Goal: Check status: Check status

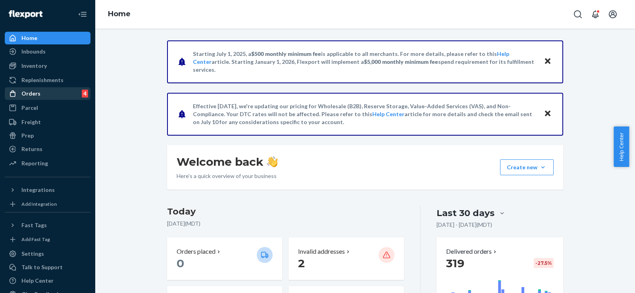
click at [31, 93] on div "Orders" at bounding box center [30, 94] width 19 height 8
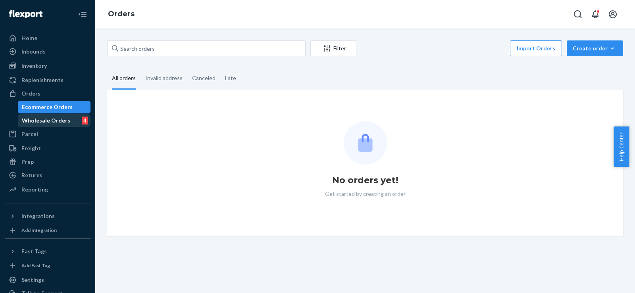
click at [45, 118] on div "Wholesale Orders" at bounding box center [46, 121] width 48 height 8
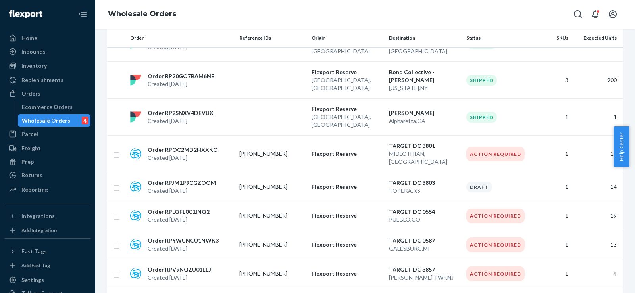
scroll to position [1341, 0]
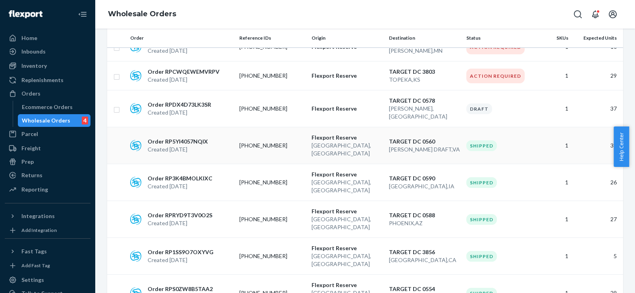
scroll to position [1333, 0]
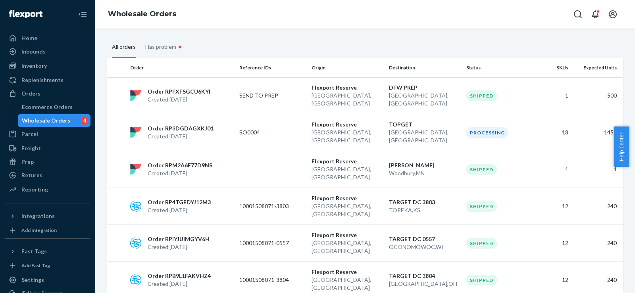
scroll to position [66, 0]
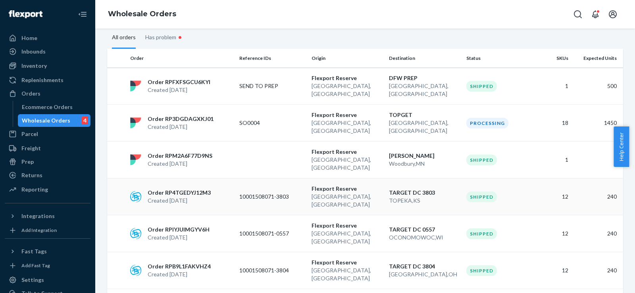
click at [260, 193] on p "10001508071-3803" at bounding box center [271, 197] width 64 height 8
click at [260, 169] on div "Create Order All statuses All Sources All orders Has problem • Order Reference …" at bounding box center [365, 161] width 540 height 265
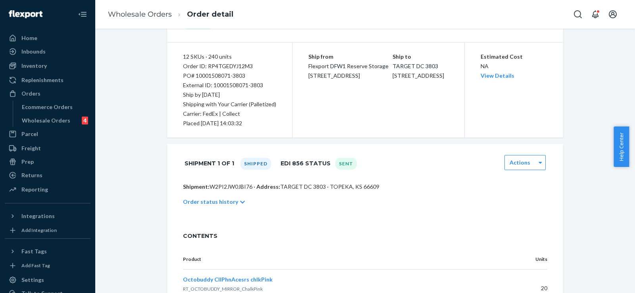
scroll to position [2, 0]
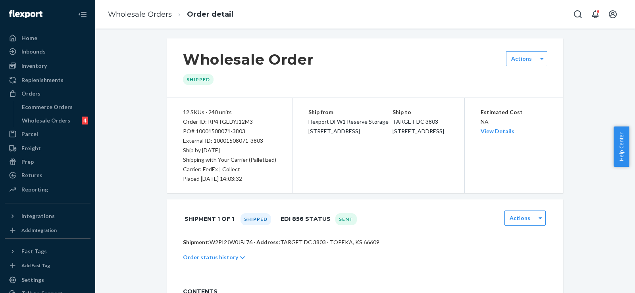
click at [210, 131] on div "PO# 10001508071-3803" at bounding box center [229, 132] width 93 height 10
copy div "10001508071"
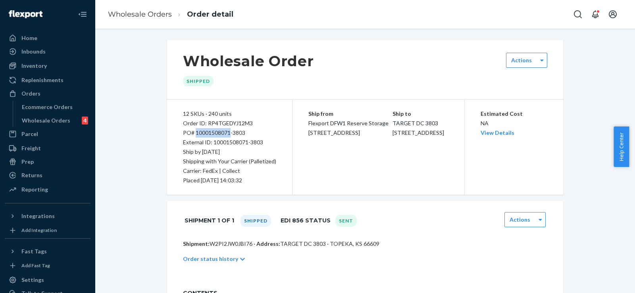
scroll to position [0, 0]
click at [146, 15] on link "Wholesale Orders" at bounding box center [140, 14] width 64 height 9
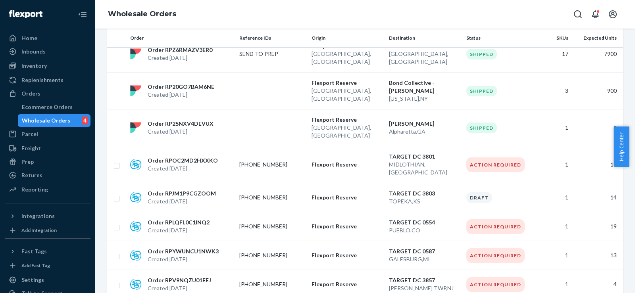
scroll to position [1341, 0]
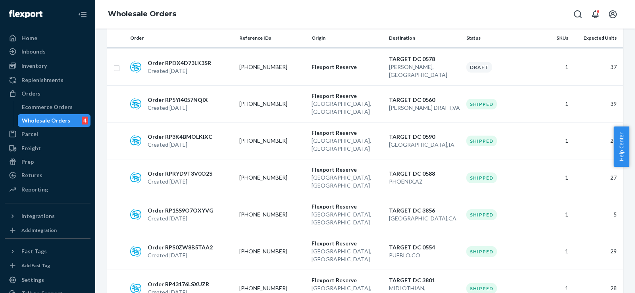
scroll to position [1332, 0]
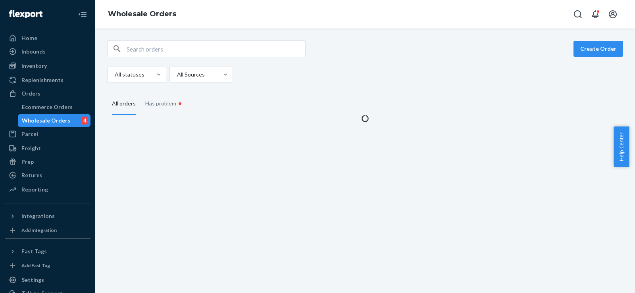
scroll to position [0, 0]
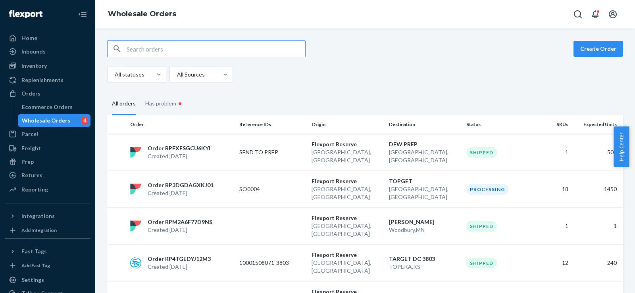
click at [162, 53] on input "text" at bounding box center [216, 49] width 179 height 16
paste input "10001531388"
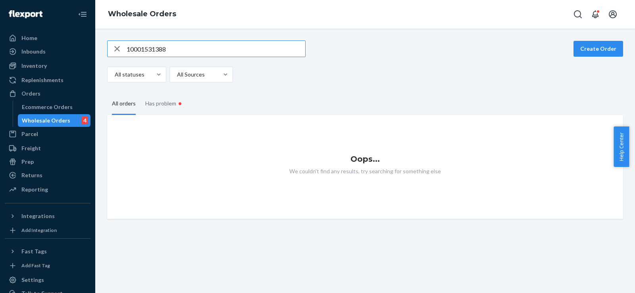
type input "10001531388"
click at [115, 50] on icon "button" at bounding box center [117, 49] width 10 height 16
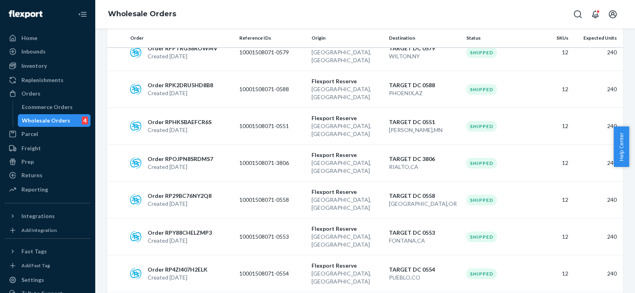
scroll to position [503, 0]
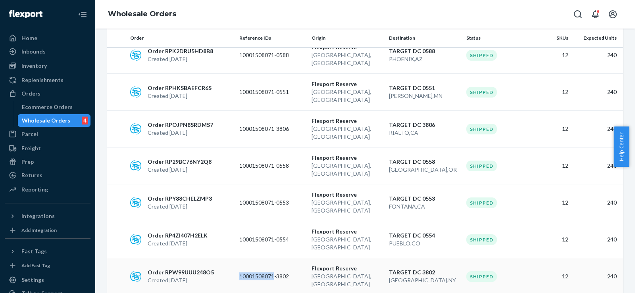
drag, startPoint x: 273, startPoint y: 137, endPoint x: 237, endPoint y: 137, distance: 35.7
click at [237, 258] on td "10001508071-3802" at bounding box center [272, 276] width 72 height 37
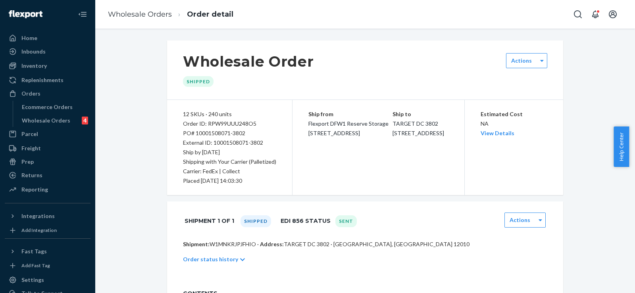
click at [216, 134] on div "PO# 10001508071-3802" at bounding box center [229, 134] width 93 height 10
copy div "10001508071"
click at [143, 14] on link "Wholesale Orders" at bounding box center [140, 14] width 64 height 9
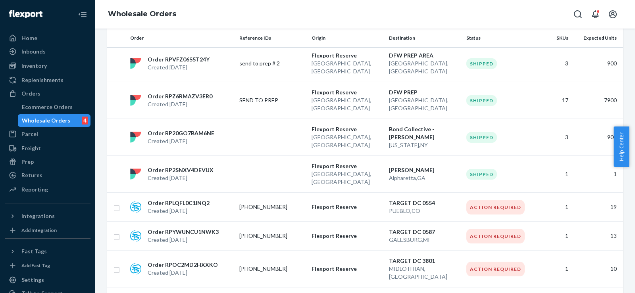
scroll to position [1341, 0]
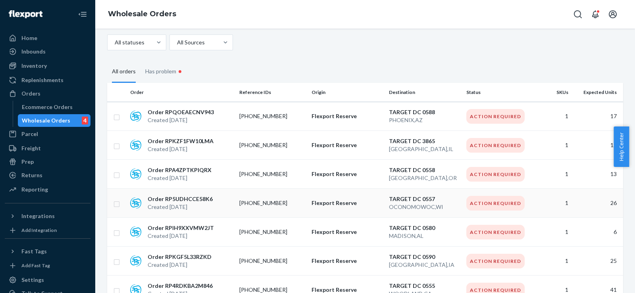
scroll to position [0, 0]
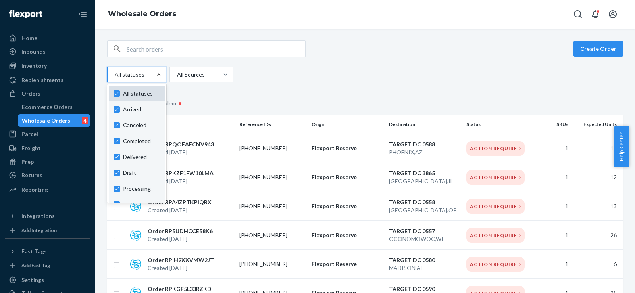
click at [117, 93] on label "All statuses" at bounding box center [137, 94] width 46 height 8
checkbox input "false"
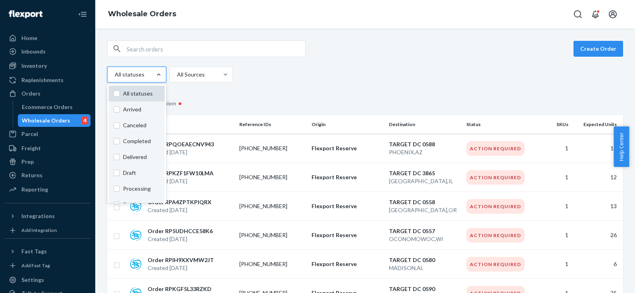
checkbox input "false"
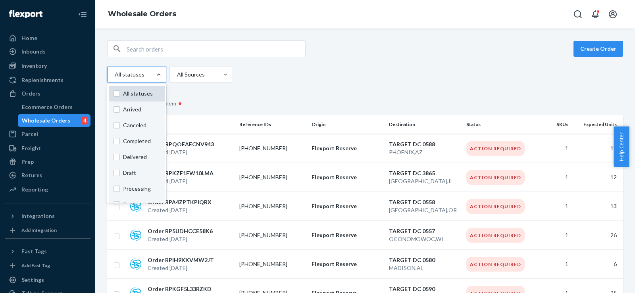
checkbox input "false"
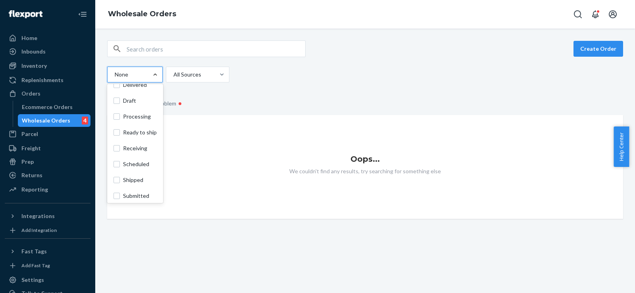
scroll to position [75, 0]
click at [116, 177] on label "Shipped" at bounding box center [135, 178] width 43 height 8
checkbox input "true"
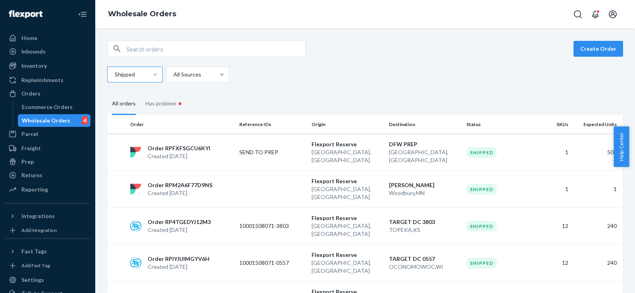
click at [383, 74] on div "Shipped All Sources" at bounding box center [362, 75] width 510 height 16
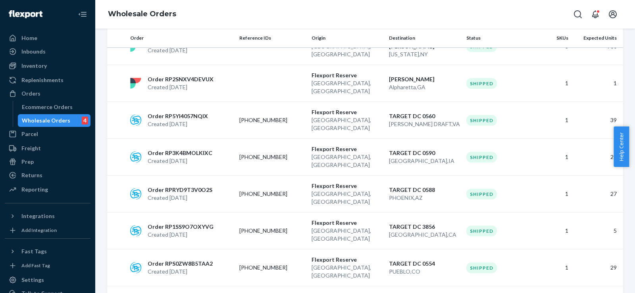
scroll to position [1341, 0]
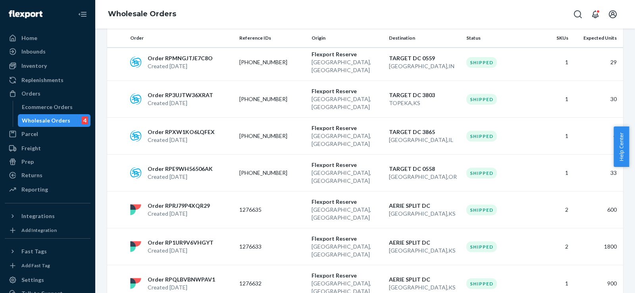
scroll to position [463, 0]
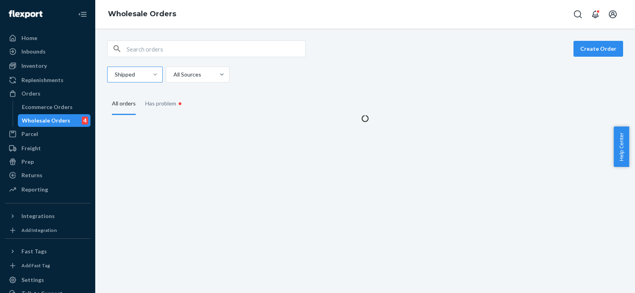
scroll to position [0, 0]
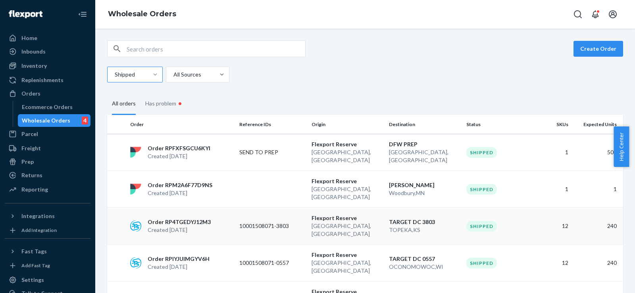
click at [270, 222] on p "10001508071-3803" at bounding box center [271, 226] width 64 height 8
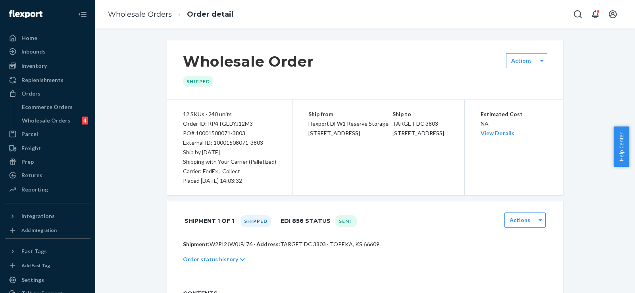
click at [210, 134] on div "PO# 10001508071-3803" at bounding box center [229, 134] width 93 height 10
copy div "10001508071"
click at [136, 11] on link "Wholesale Orders" at bounding box center [140, 14] width 64 height 9
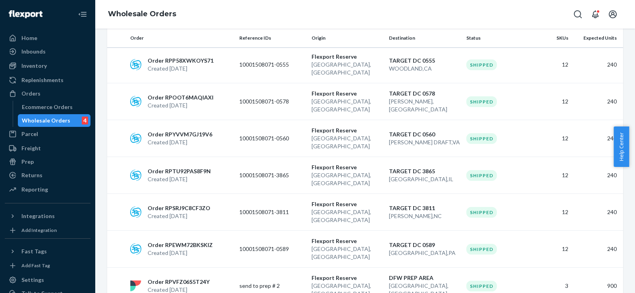
scroll to position [1043, 0]
